Goal: Find specific page/section: Find specific page/section

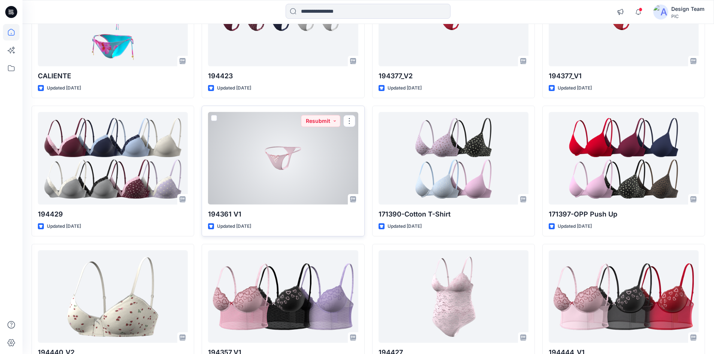
scroll to position [420, 0]
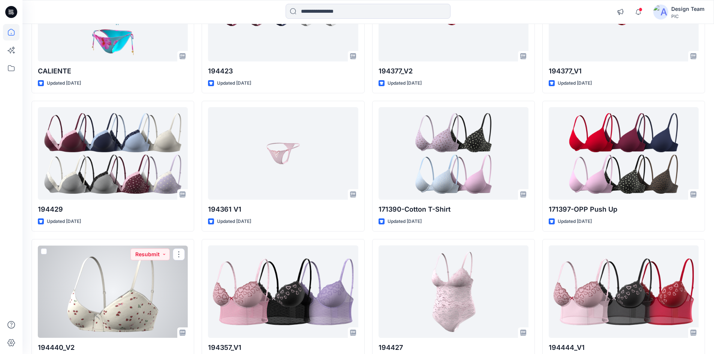
click at [114, 303] on div at bounding box center [113, 292] width 150 height 93
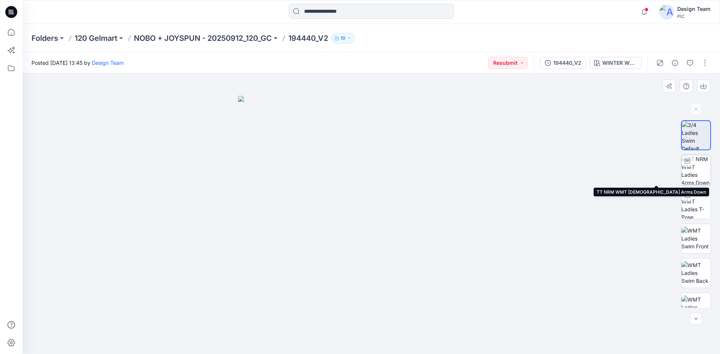
click at [698, 163] on img at bounding box center [695, 169] width 29 height 29
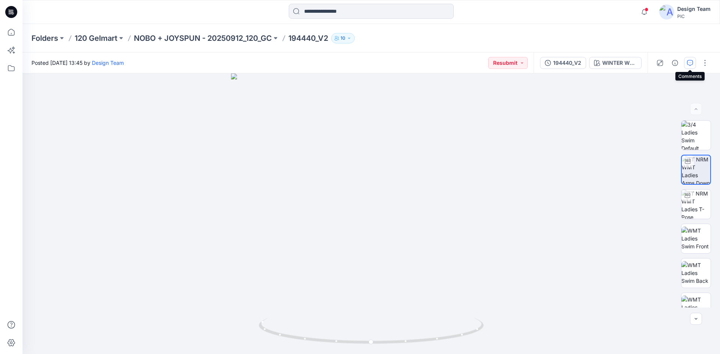
click at [690, 63] on icon "button" at bounding box center [690, 63] width 6 height 6
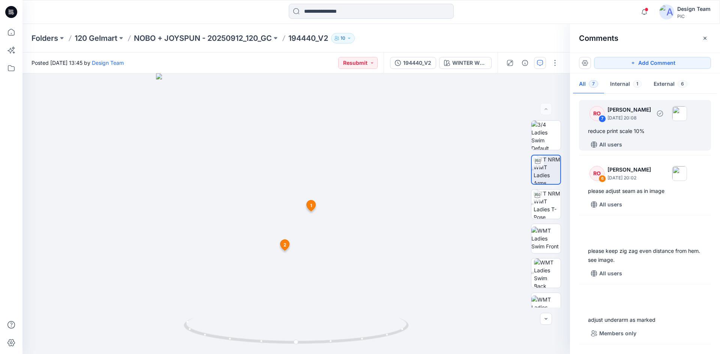
click at [646, 134] on div "reduce print scale 10%" at bounding box center [645, 131] width 114 height 9
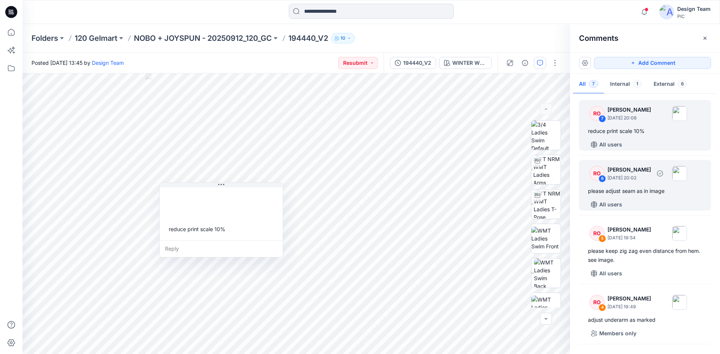
click at [644, 191] on div "please adjust seam as in image" at bounding box center [645, 191] width 114 height 9
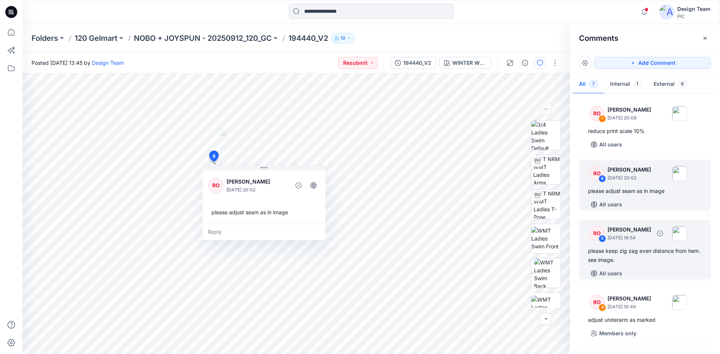
click at [649, 253] on div "please keep zig zag even distance from hem. see image." at bounding box center [645, 256] width 114 height 18
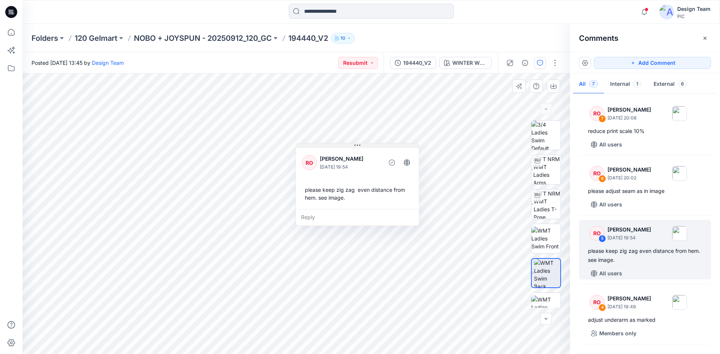
drag, startPoint x: 304, startPoint y: 151, endPoint x: 380, endPoint y: 147, distance: 75.5
click at [380, 147] on button at bounding box center [357, 146] width 123 height 4
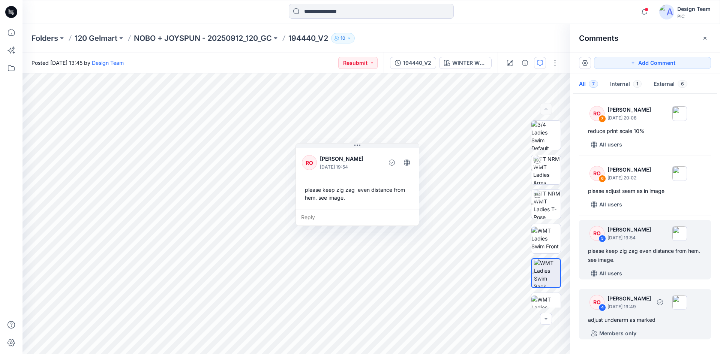
click at [640, 312] on div "RO 4 [PERSON_NAME] [DATE] 19:49" at bounding box center [634, 302] width 103 height 21
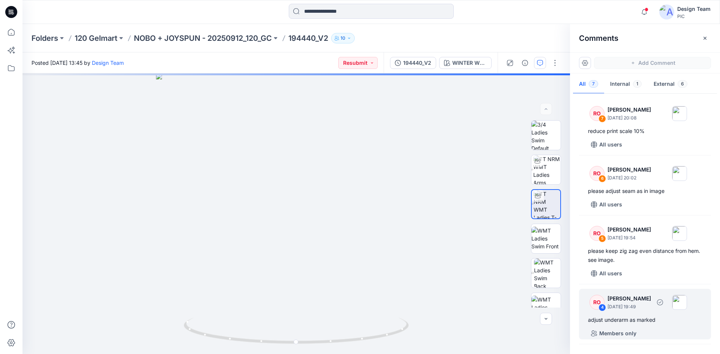
click at [643, 314] on div "RO 4 [PERSON_NAME] [DATE] 19:49 adjust underarm as marked Members only" at bounding box center [645, 314] width 132 height 51
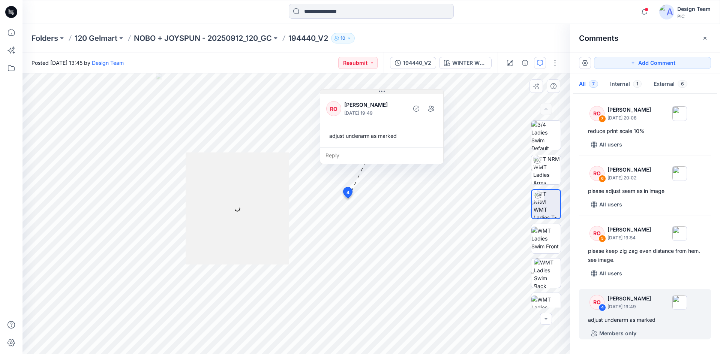
drag, startPoint x: 301, startPoint y: 153, endPoint x: 399, endPoint y: 92, distance: 115.4
click at [399, 92] on button at bounding box center [381, 92] width 123 height 4
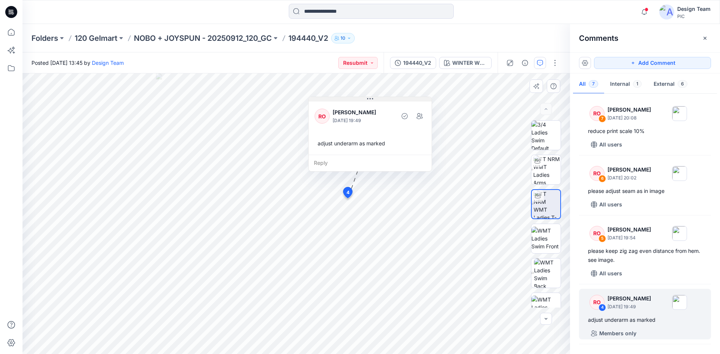
drag, startPoint x: 399, startPoint y: 91, endPoint x: 384, endPoint y: 102, distance: 17.8
click at [384, 102] on button at bounding box center [370, 99] width 123 height 4
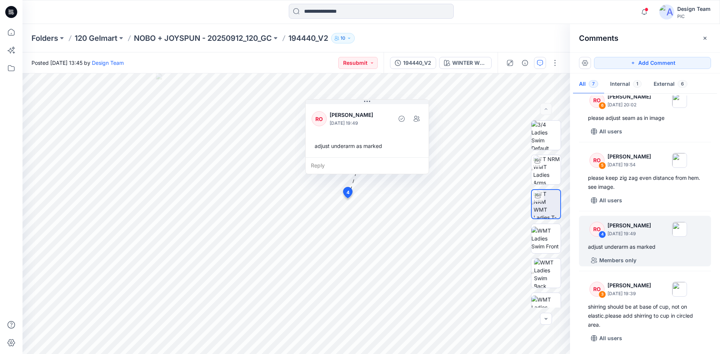
scroll to position [112, 0]
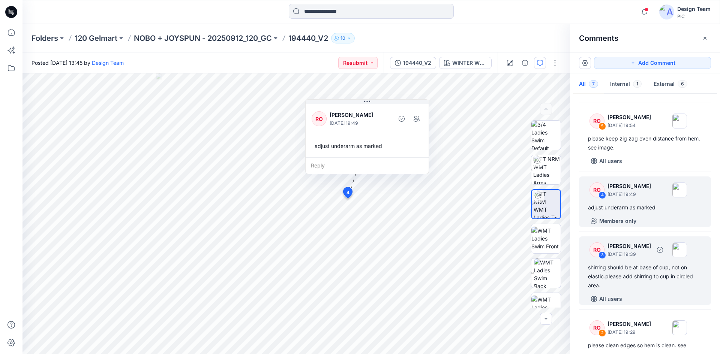
click at [639, 274] on div "shirring should be at base of cup, not on elastic.please add shirring to cup in…" at bounding box center [645, 276] width 114 height 27
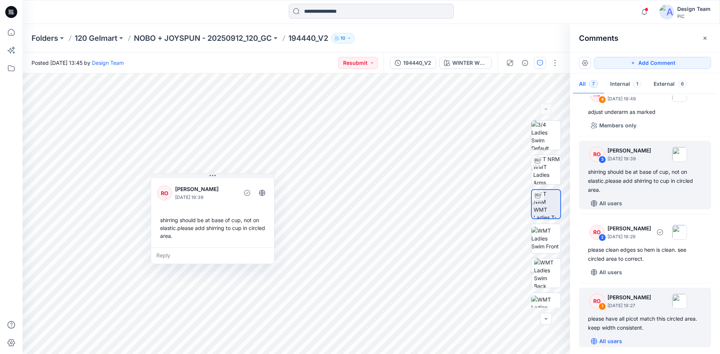
scroll to position [211, 0]
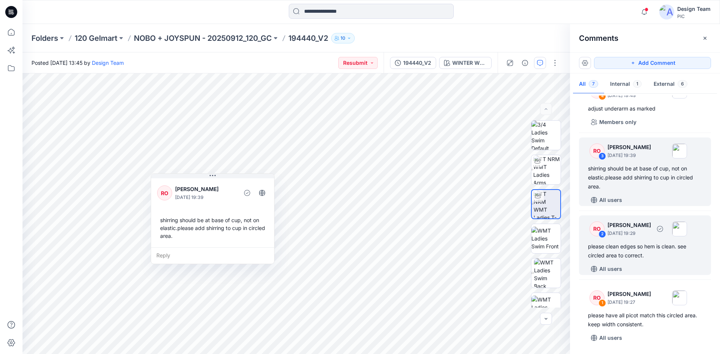
click at [628, 253] on div "please clean edges so hem is clean. see circled area to correct." at bounding box center [645, 251] width 114 height 18
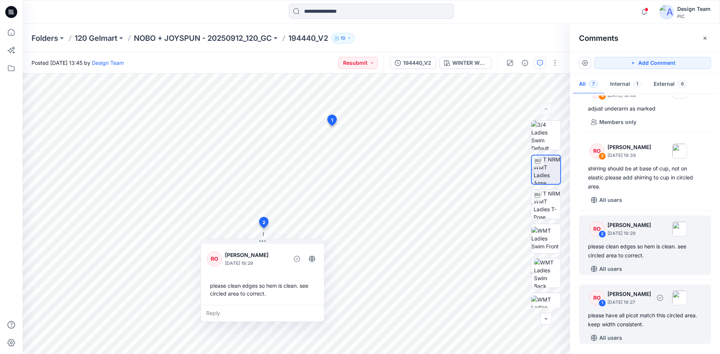
click at [642, 321] on div "please have all picot match this circled area. keep width consistent." at bounding box center [645, 320] width 114 height 18
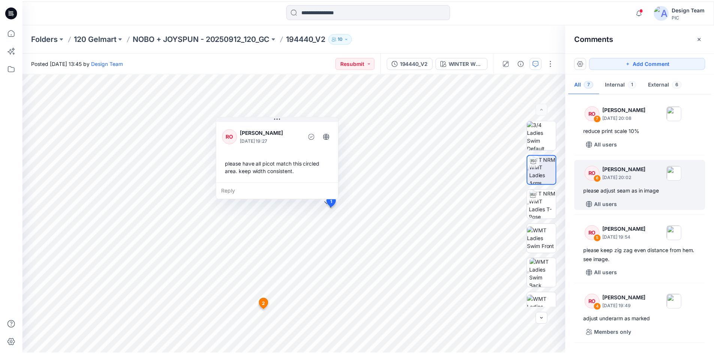
scroll to position [0, 0]
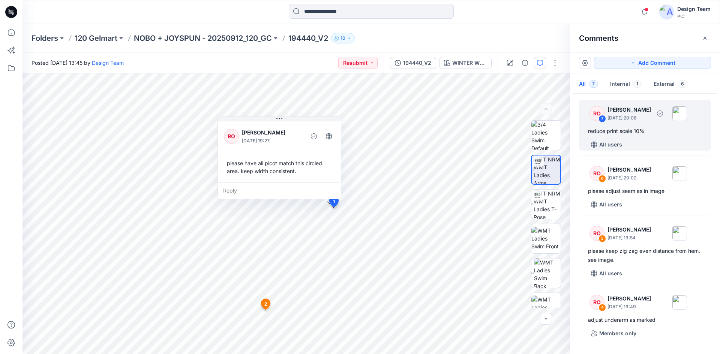
click at [651, 120] on p "[DATE] 20:08" at bounding box center [628, 117] width 43 height 7
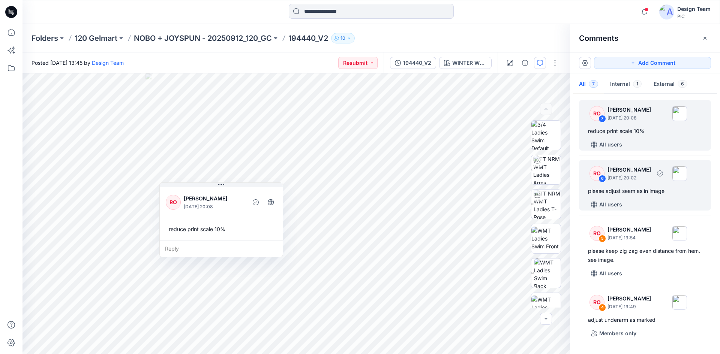
click at [645, 191] on div "please adjust seam as in image" at bounding box center [645, 191] width 114 height 9
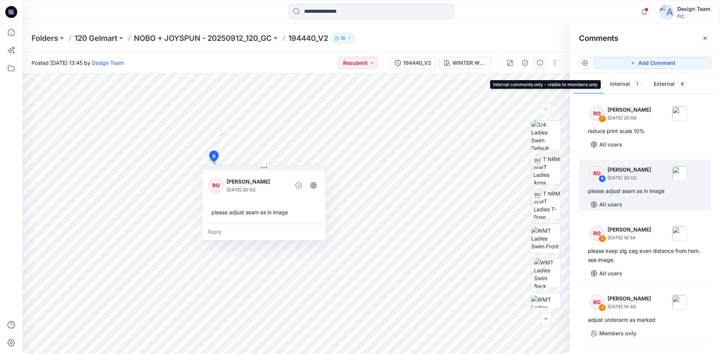
click at [625, 87] on button "Internal 1" at bounding box center [625, 84] width 43 height 19
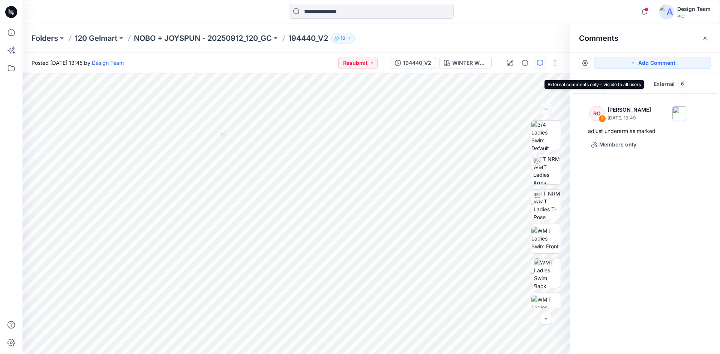
click at [675, 85] on button "External 6" at bounding box center [671, 84] width 46 height 19
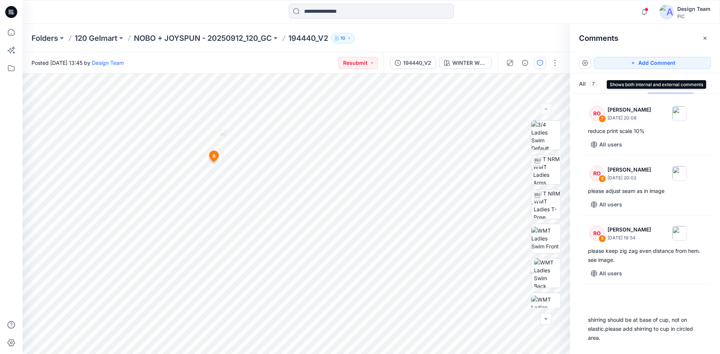
click at [592, 83] on span "7" at bounding box center [593, 83] width 9 height 7
click at [222, 37] on p "NOBO + JOYSPUN - 20250912_120_GC" at bounding box center [203, 38] width 138 height 10
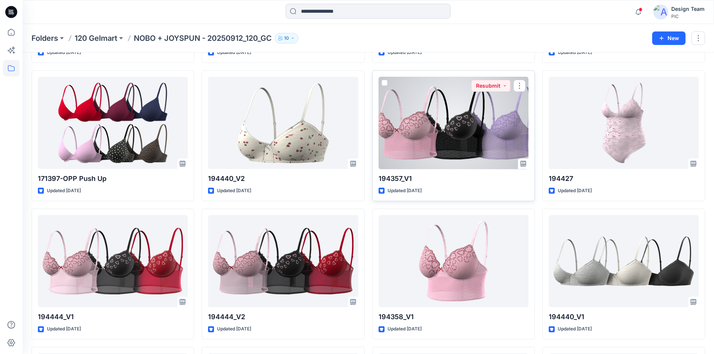
scroll to position [436, 0]
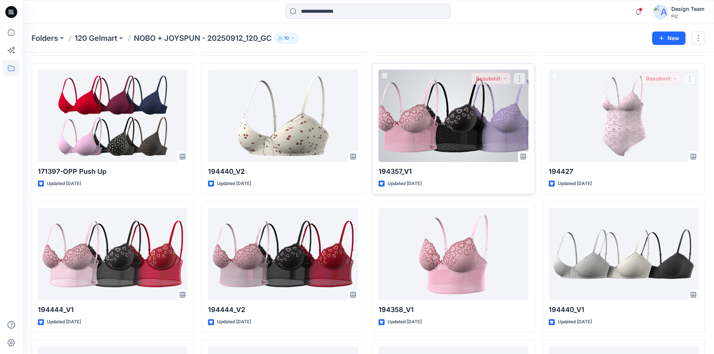
click at [496, 135] on div at bounding box center [454, 116] width 150 height 93
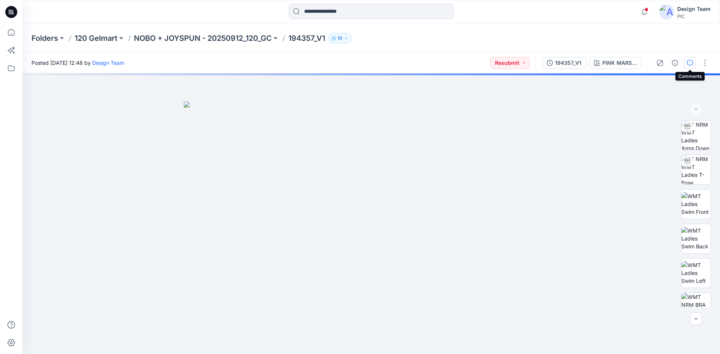
click at [688, 65] on icon "button" at bounding box center [690, 63] width 6 height 6
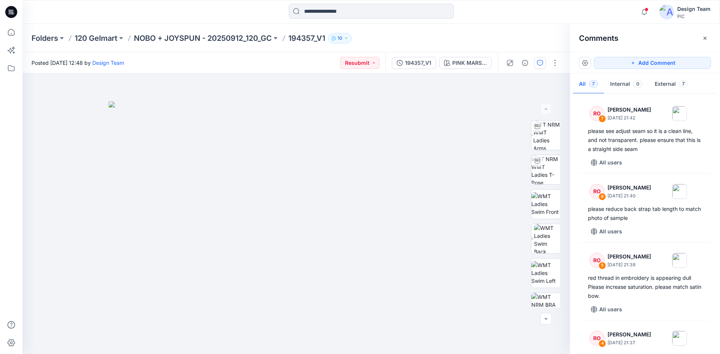
click at [225, 31] on div "Folders 120 Gelmart NOBO + JOYSPUN - 20250912_120_GC 194357_V1 10" at bounding box center [370, 38] width 697 height 28
click at [222, 37] on p "NOBO + JOYSPUN - 20250912_120_GC" at bounding box center [203, 38] width 138 height 10
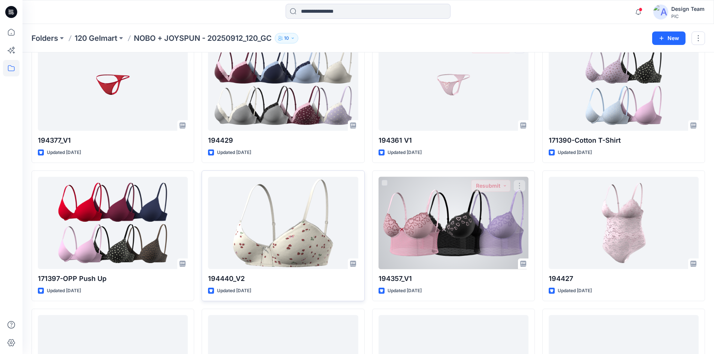
scroll to position [337, 0]
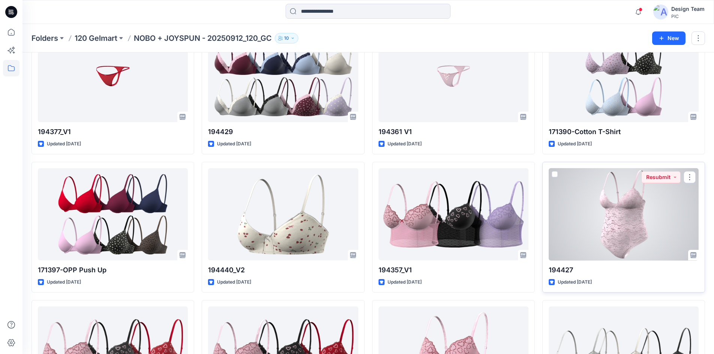
click at [595, 229] on div at bounding box center [624, 214] width 150 height 93
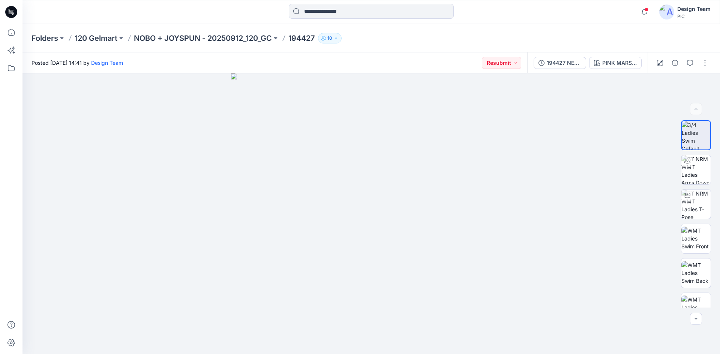
click at [234, 31] on div "Folders 120 Gelmart NOBO + JOYSPUN - 20250912_120_GC 194427 10" at bounding box center [370, 38] width 697 height 28
click at [228, 36] on p "NOBO + JOYSPUN - 20250912_120_GC" at bounding box center [203, 38] width 138 height 10
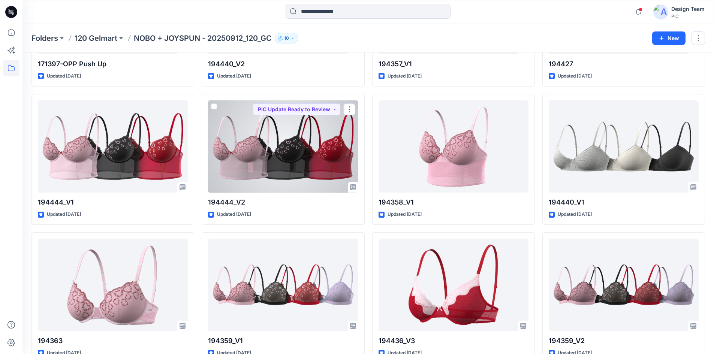
scroll to position [589, 0]
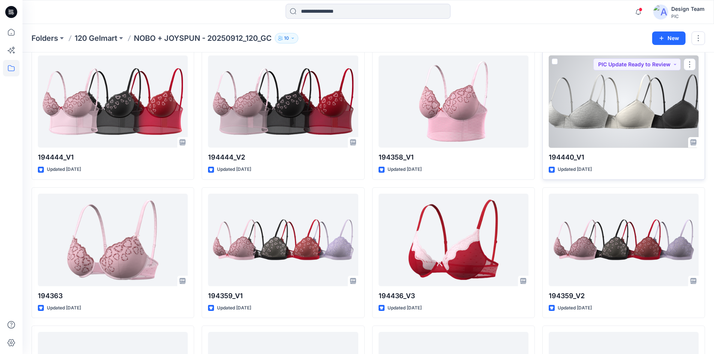
click at [616, 130] on div at bounding box center [624, 101] width 150 height 93
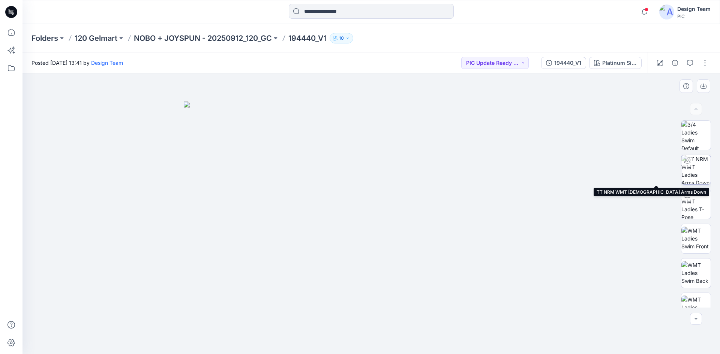
click at [699, 169] on img at bounding box center [695, 169] width 29 height 29
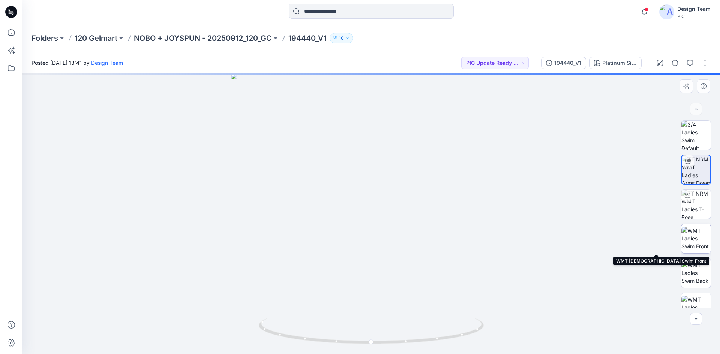
click at [699, 235] on img at bounding box center [695, 239] width 29 height 24
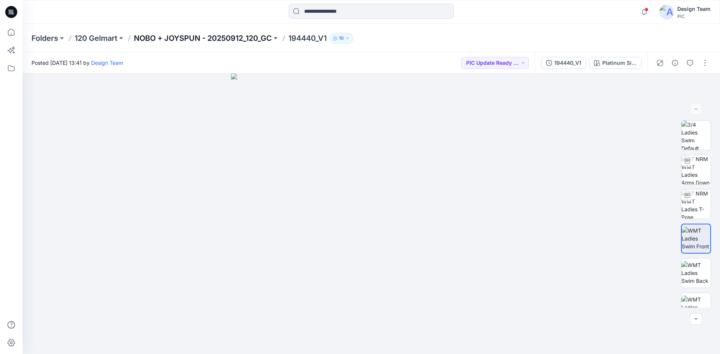
click at [220, 39] on p "NOBO + JOYSPUN - 20250912_120_GC" at bounding box center [203, 38] width 138 height 10
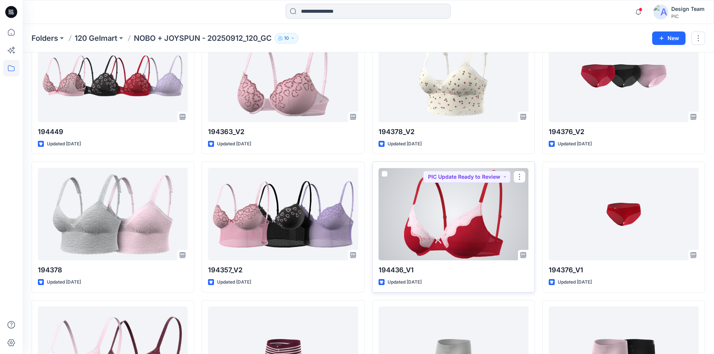
scroll to position [862, 0]
